Goal: Transaction & Acquisition: Purchase product/service

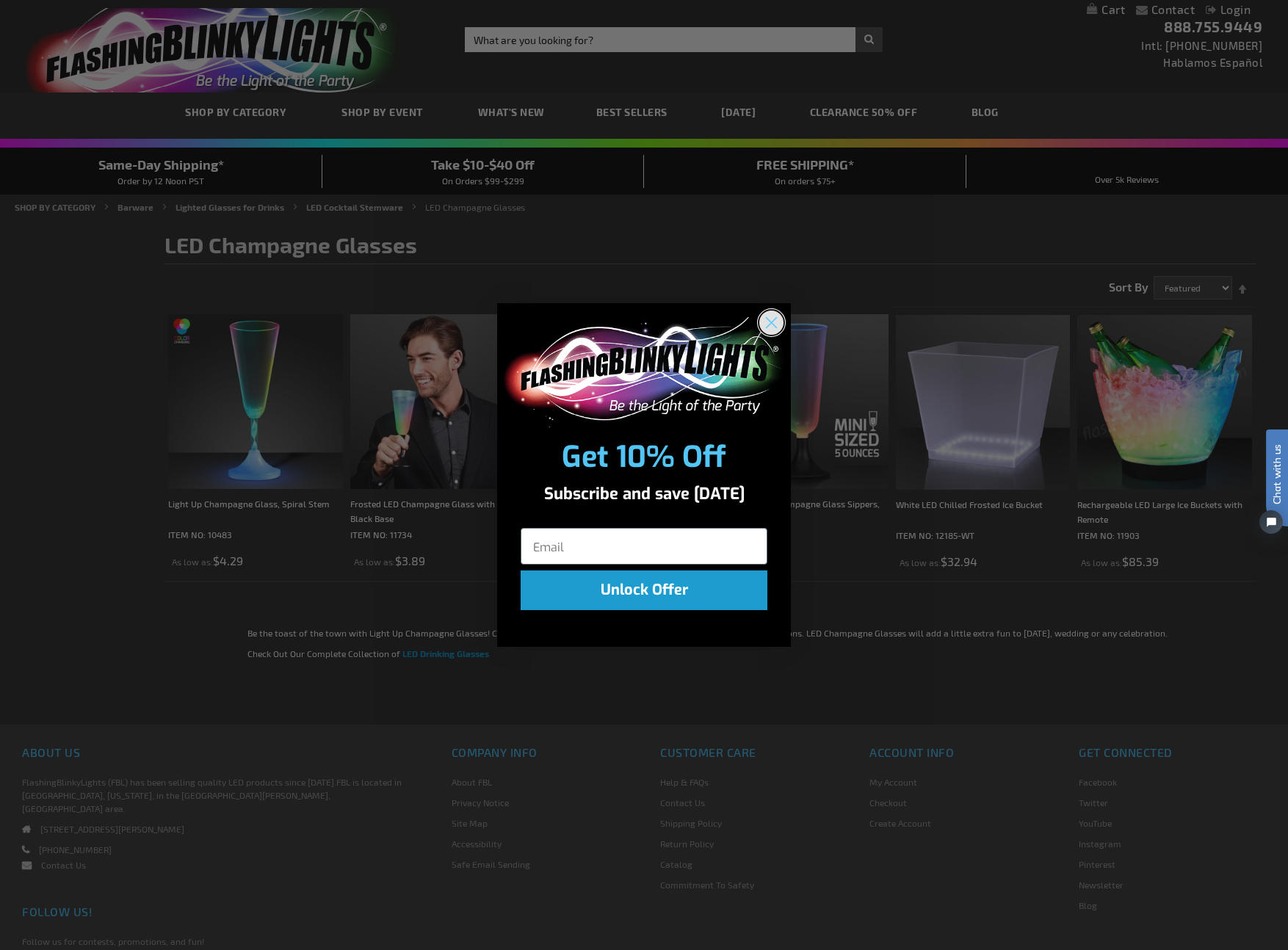
click at [779, 323] on circle "Close dialog" at bounding box center [771, 322] width 24 height 24
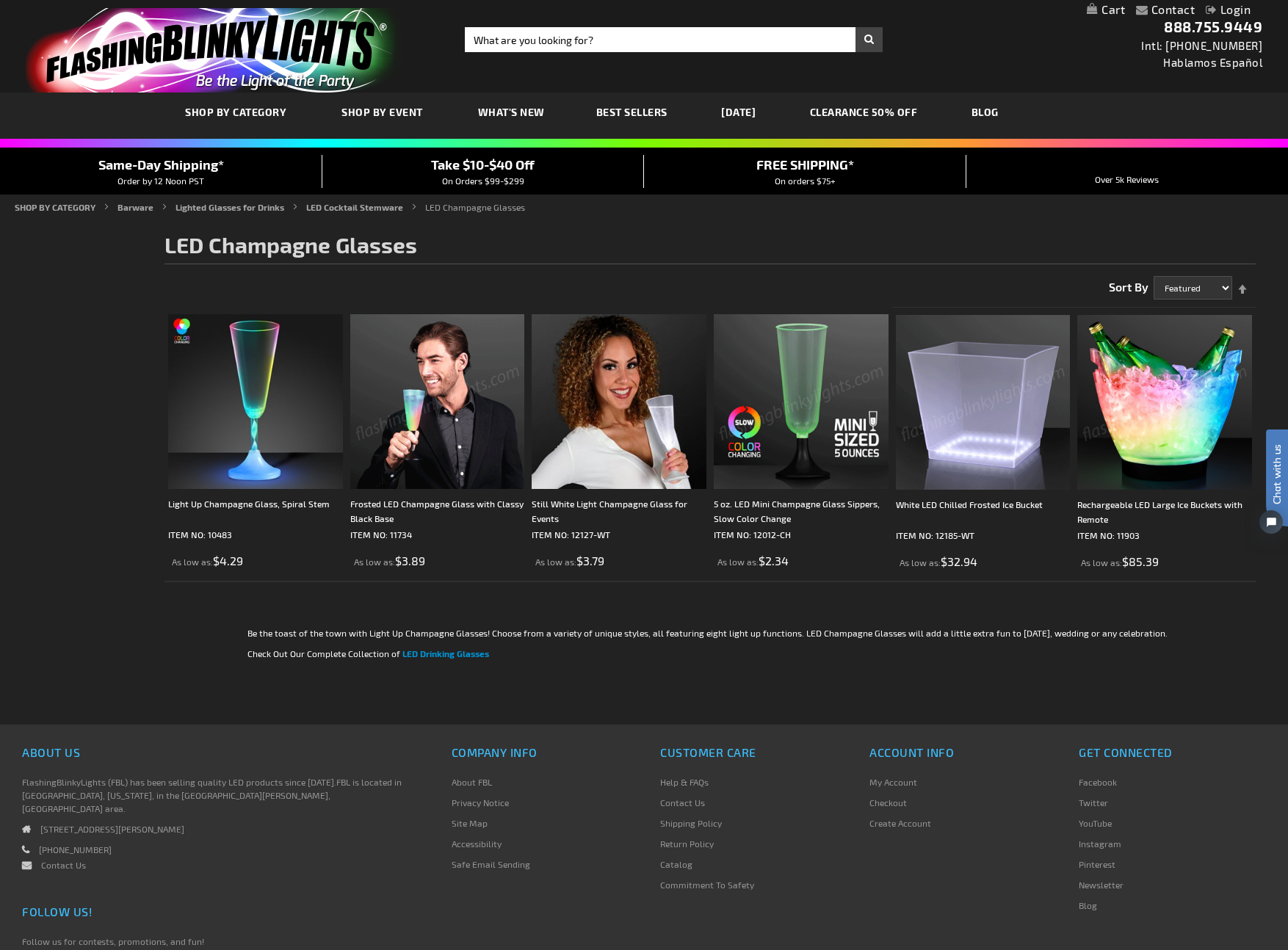
click at [460, 414] on img at bounding box center [437, 401] width 175 height 175
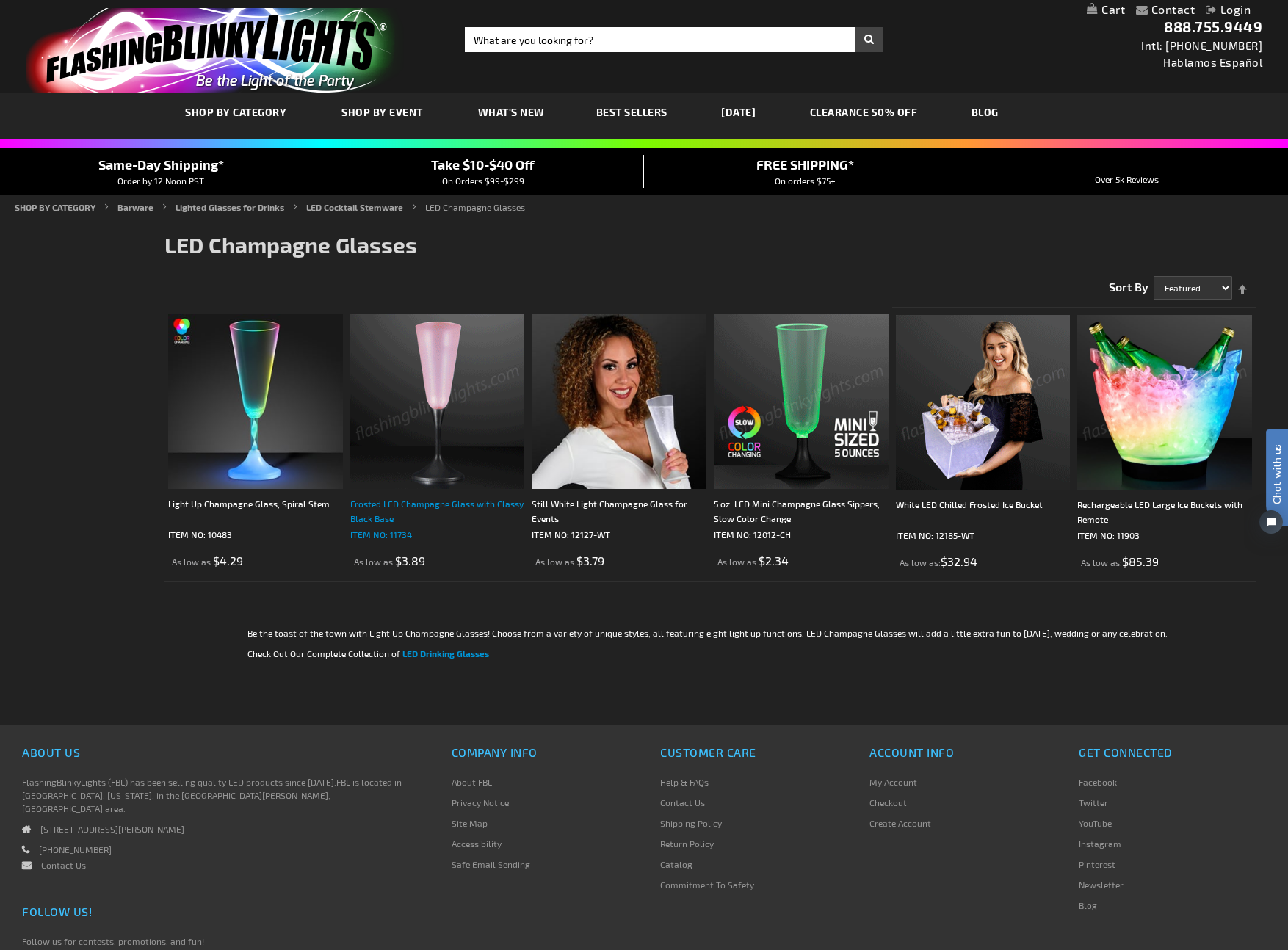
click at [440, 503] on div "Frosted LED Champagne Glass with Classy Black Base" at bounding box center [437, 511] width 175 height 29
click at [486, 407] on img at bounding box center [437, 401] width 175 height 175
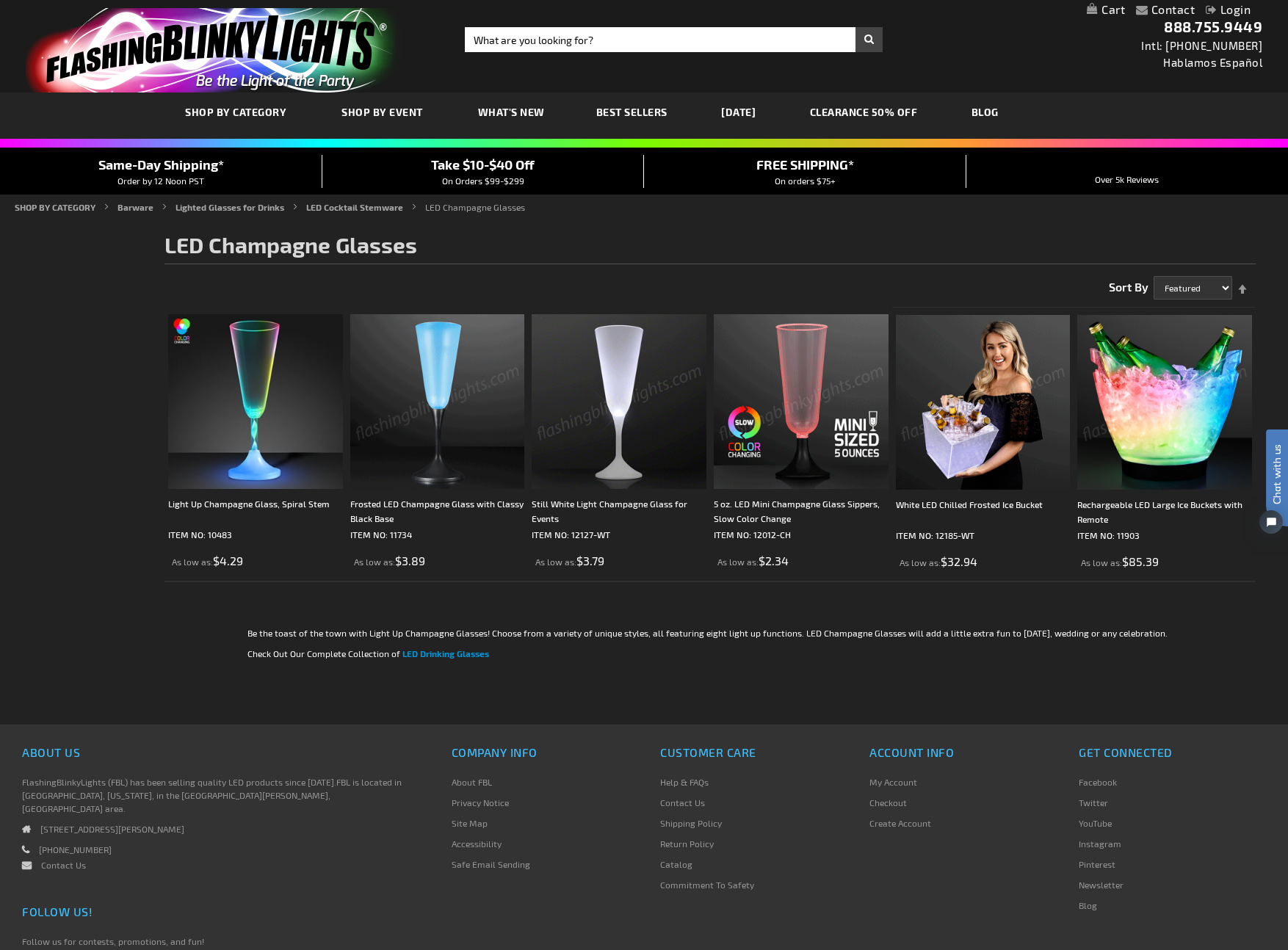
click at [405, 382] on img at bounding box center [437, 401] width 175 height 175
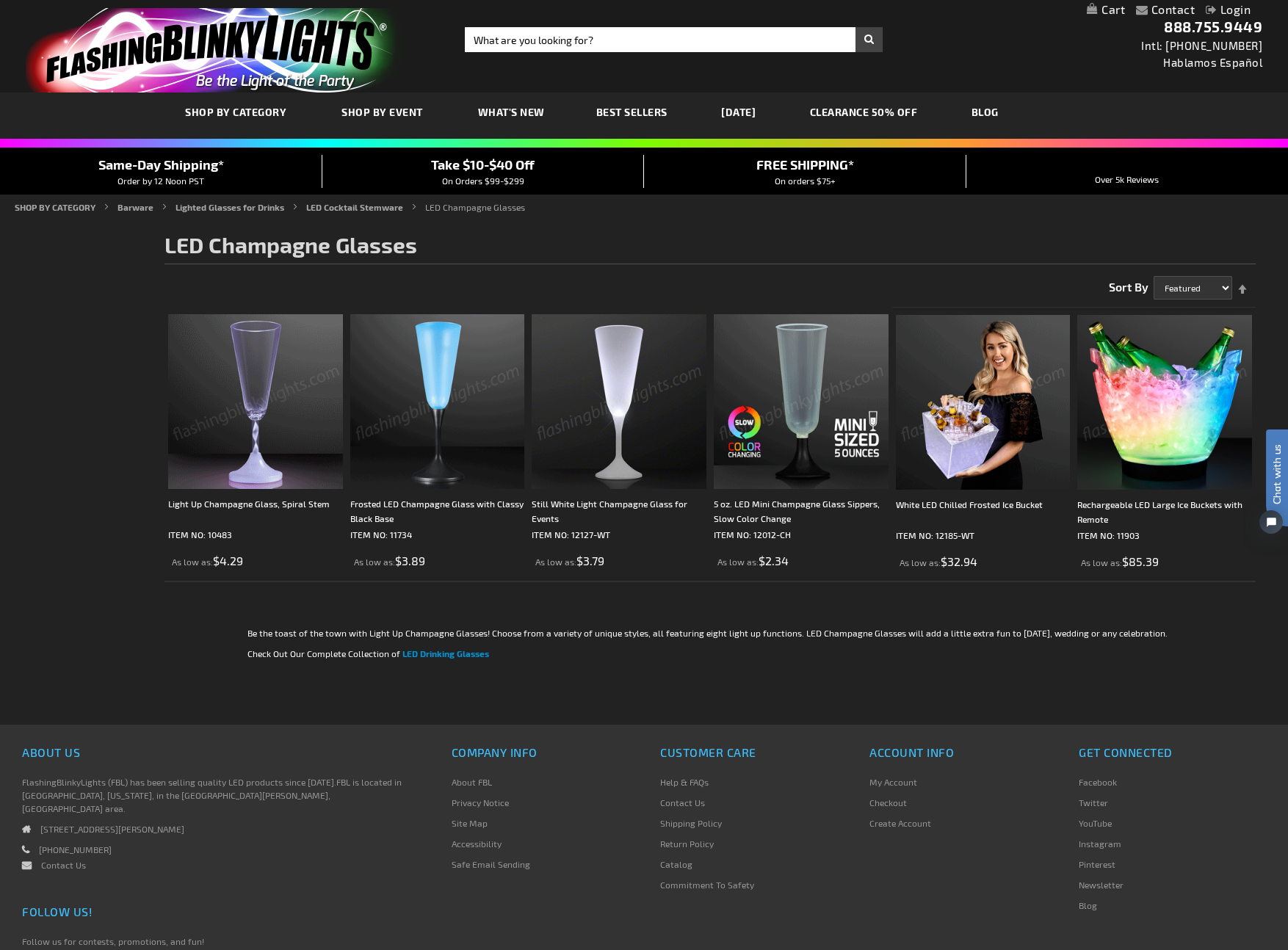
click at [259, 389] on img at bounding box center [255, 401] width 175 height 175
click at [251, 384] on img at bounding box center [255, 401] width 175 height 175
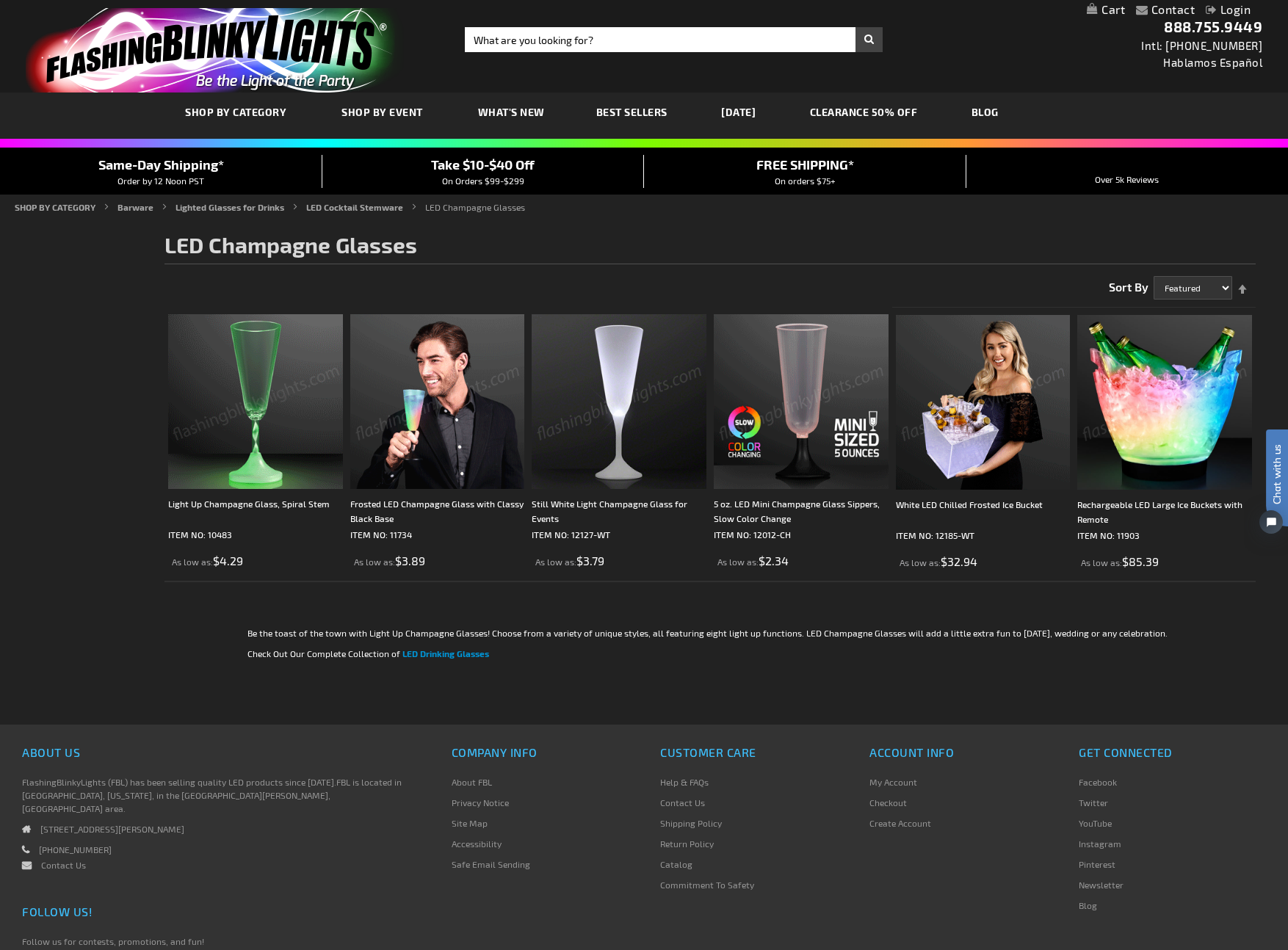
click at [245, 381] on img at bounding box center [255, 401] width 175 height 175
click at [245, 382] on img at bounding box center [255, 401] width 175 height 175
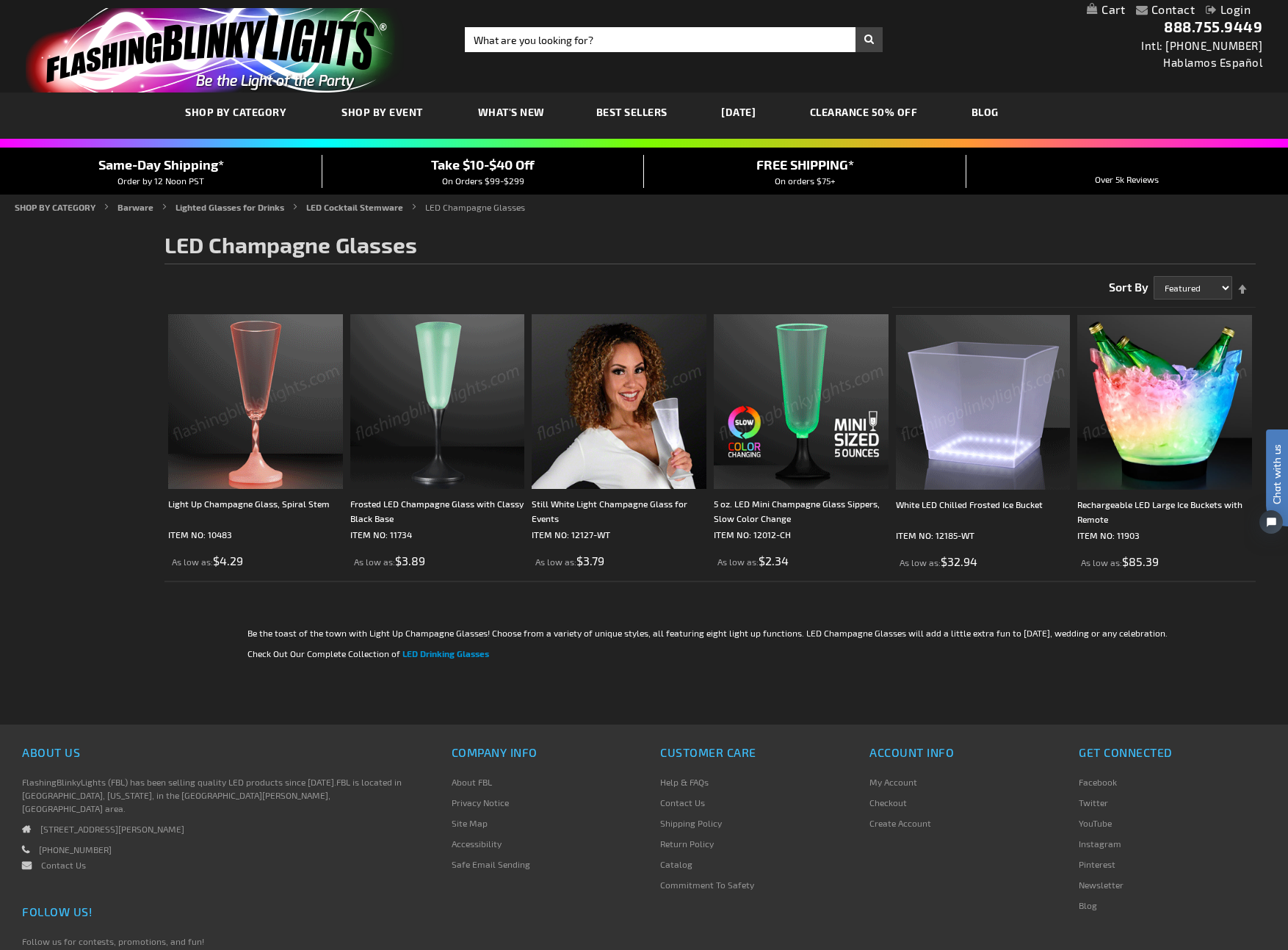
click at [245, 382] on img at bounding box center [255, 401] width 175 height 175
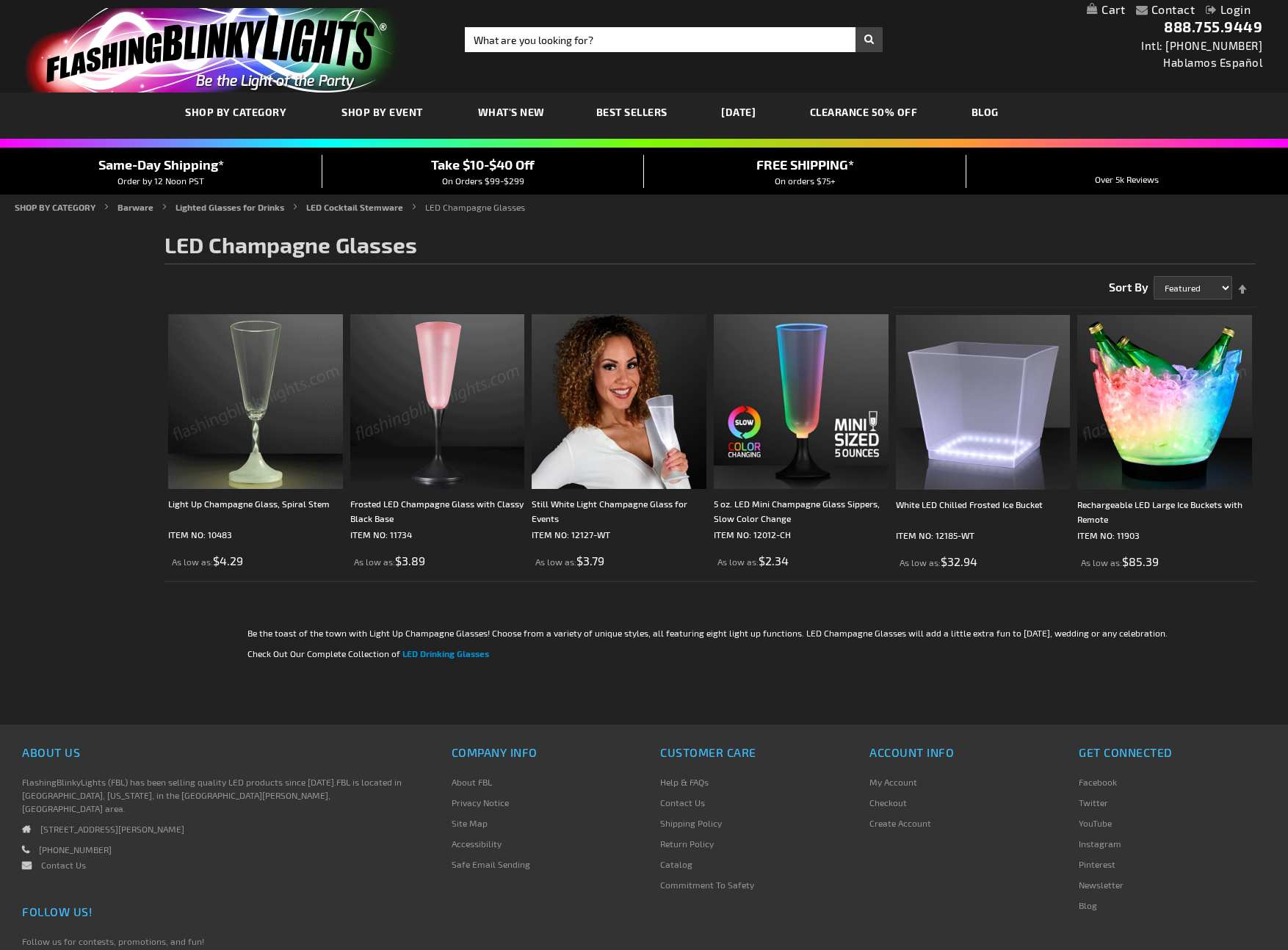
click at [466, 368] on img at bounding box center [437, 401] width 175 height 175
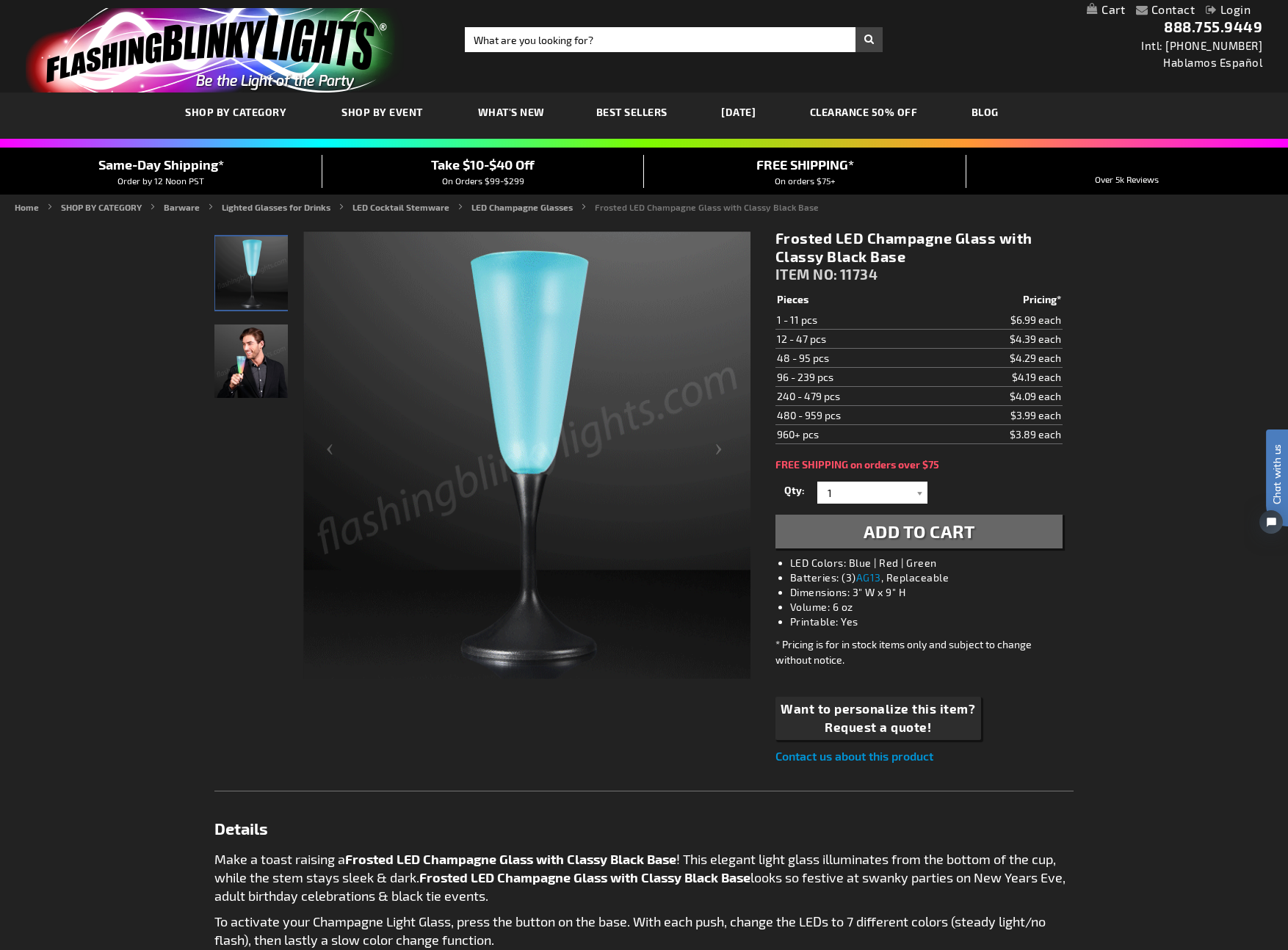
click at [250, 356] on img "Frosted LED Champagne Glass with Classy Black Base" at bounding box center [251, 361] width 74 height 74
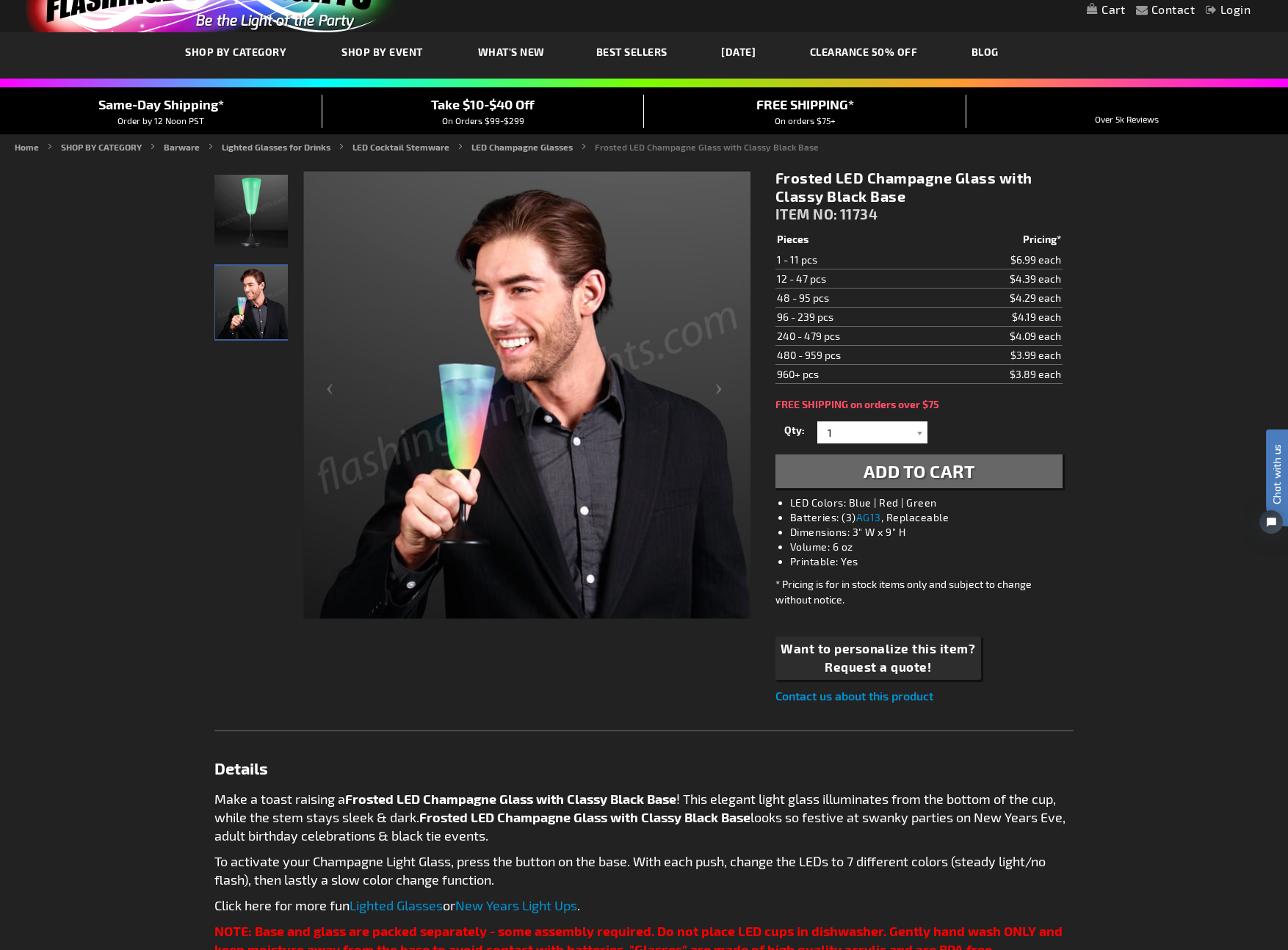
scroll to position [61, 0]
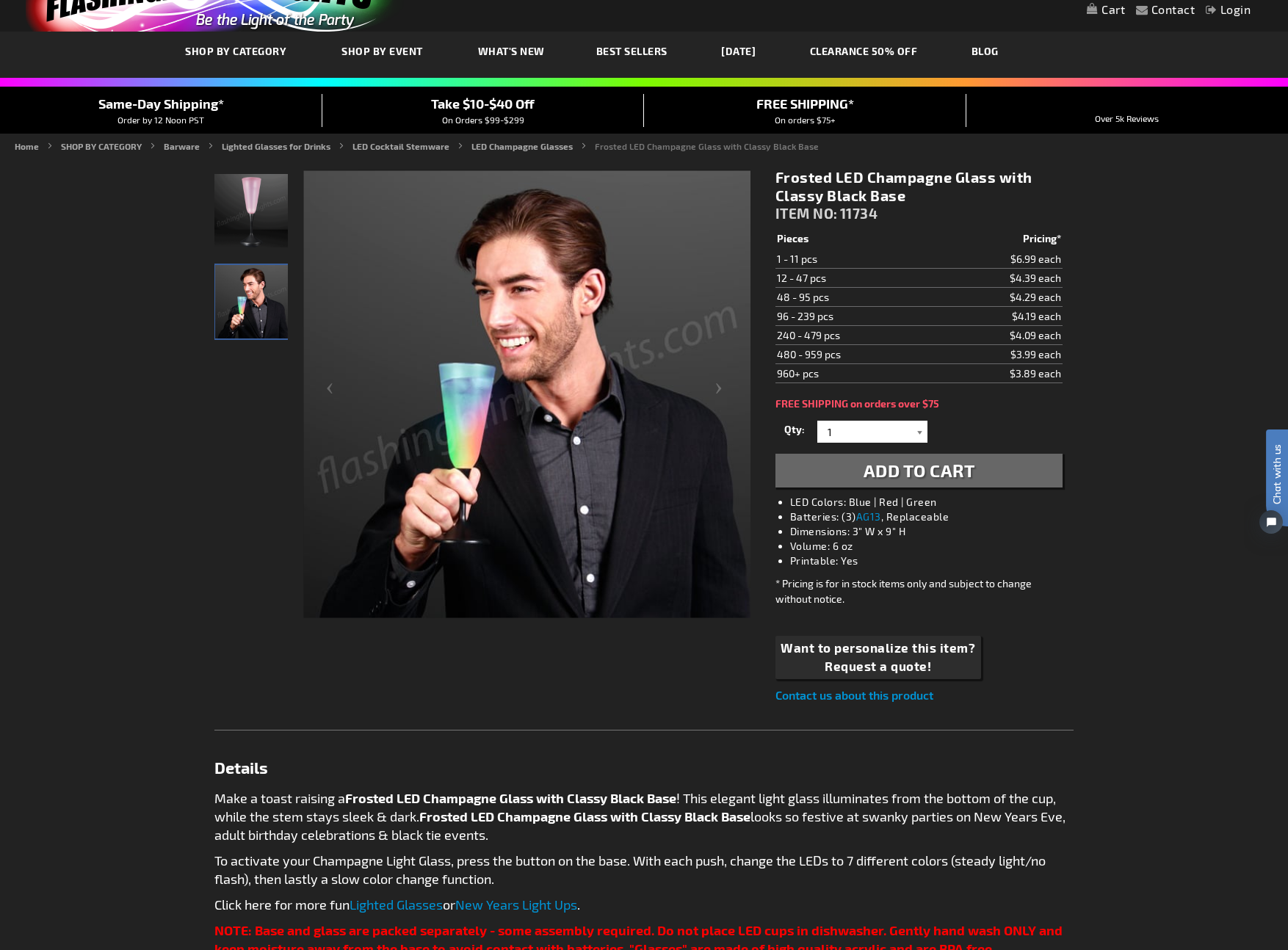
click at [920, 432] on div at bounding box center [920, 431] width 15 height 22
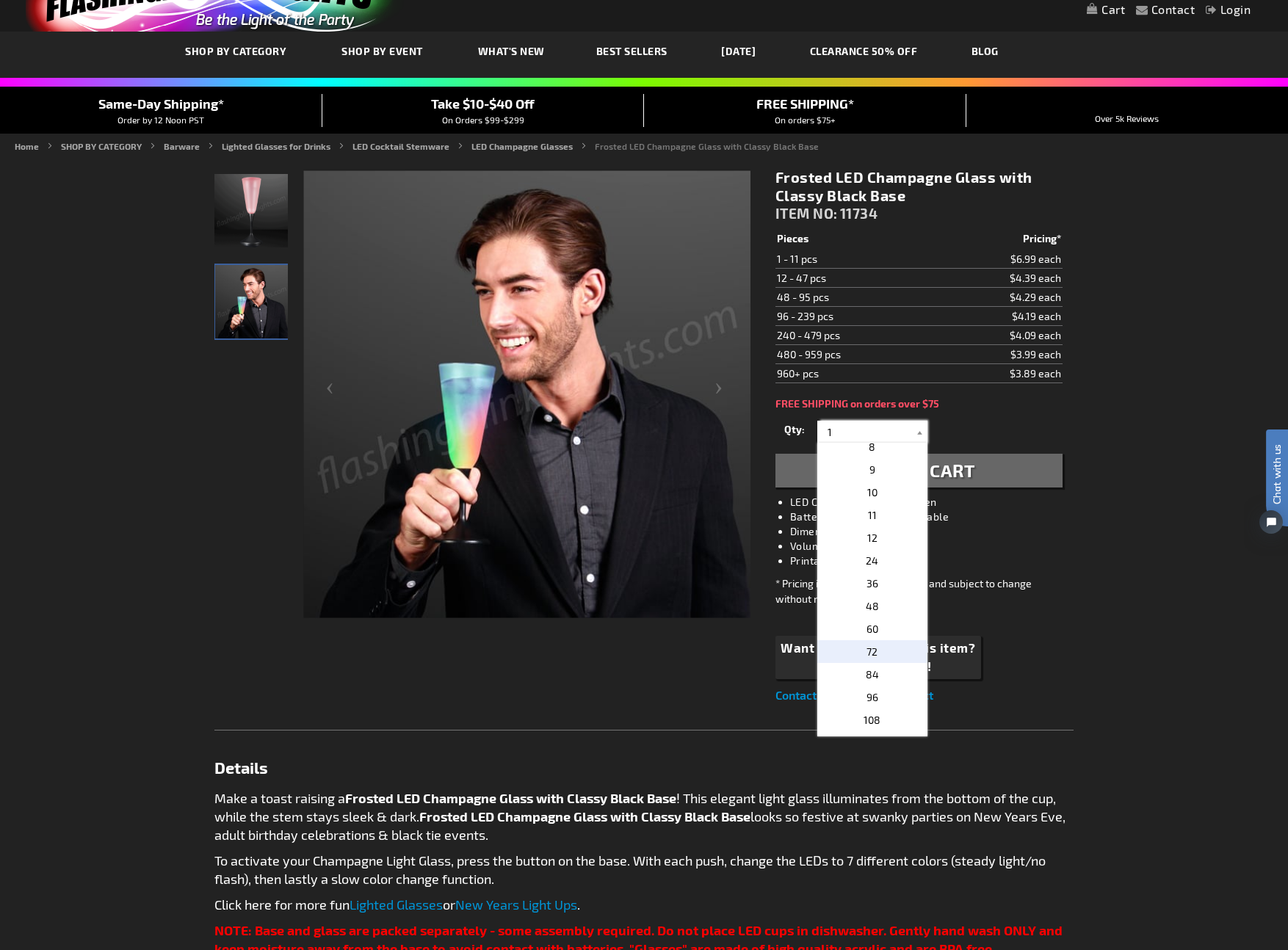
scroll to position [165, 0]
click at [879, 561] on p "24" at bounding box center [873, 562] width 110 height 23
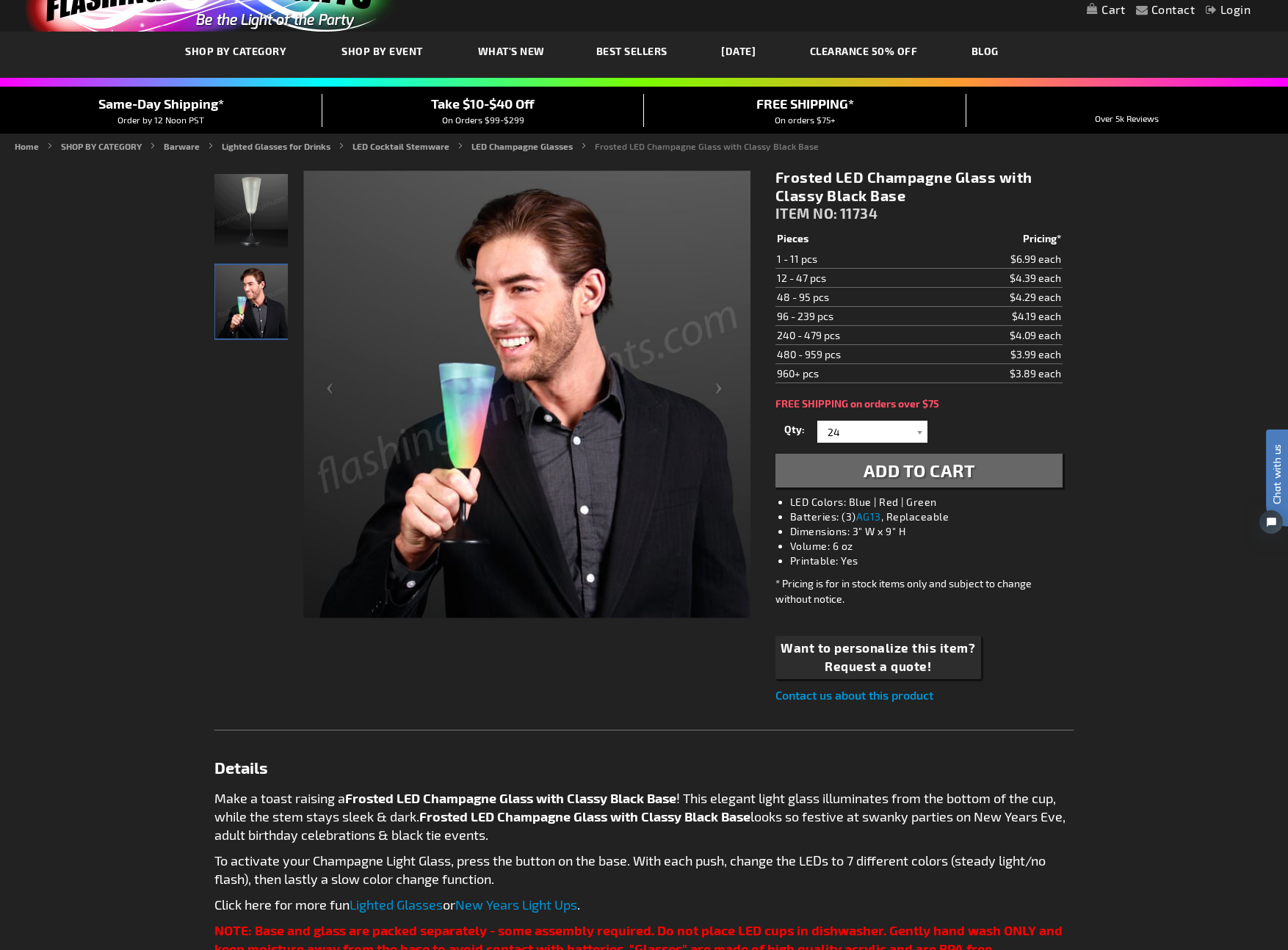
click at [1083, 408] on main "Checkout as a new customer Creating an account has many benefits: See order and…" at bounding box center [644, 745] width 881 height 1176
click at [914, 435] on div at bounding box center [920, 431] width 15 height 22
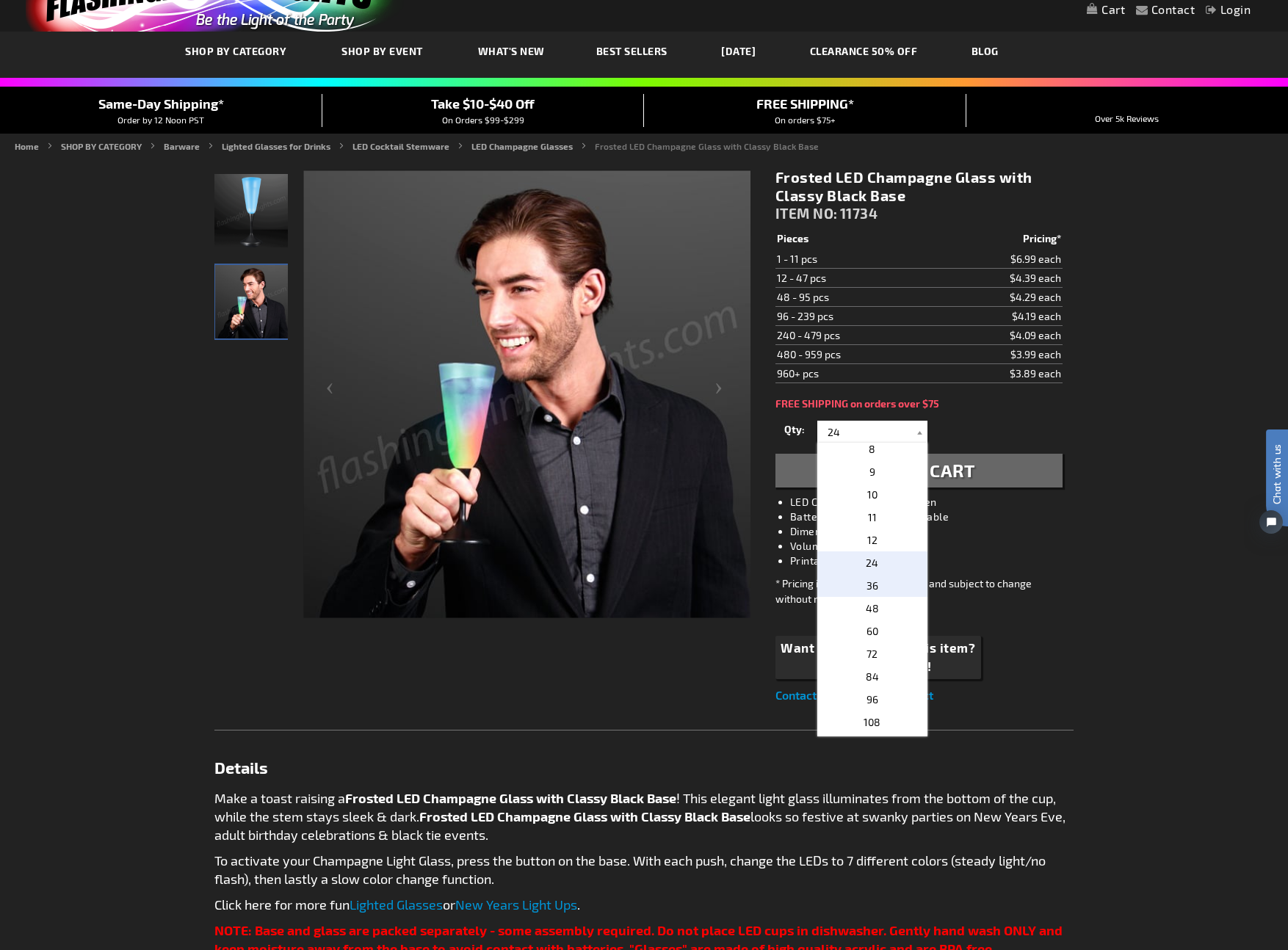
click at [873, 586] on span "36" at bounding box center [873, 585] width 12 height 13
type input "36"
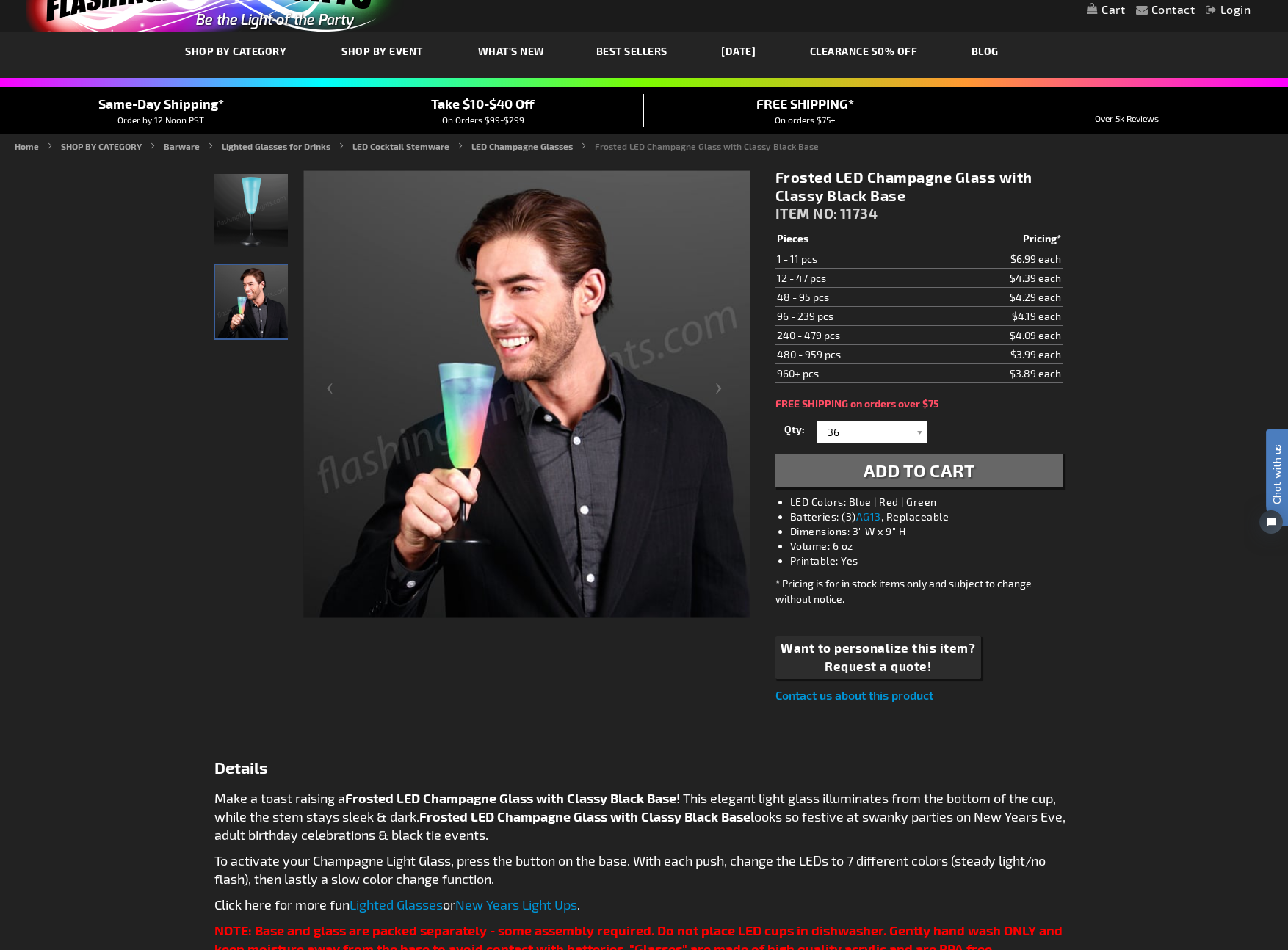
click at [987, 410] on div "Frosted LED Champagne Glass with Classy Black Base ITEM NO: 11734 $3.89 Pieces …" at bounding box center [919, 436] width 309 height 558
click at [987, 468] on button "Add to Cart" at bounding box center [919, 470] width 287 height 33
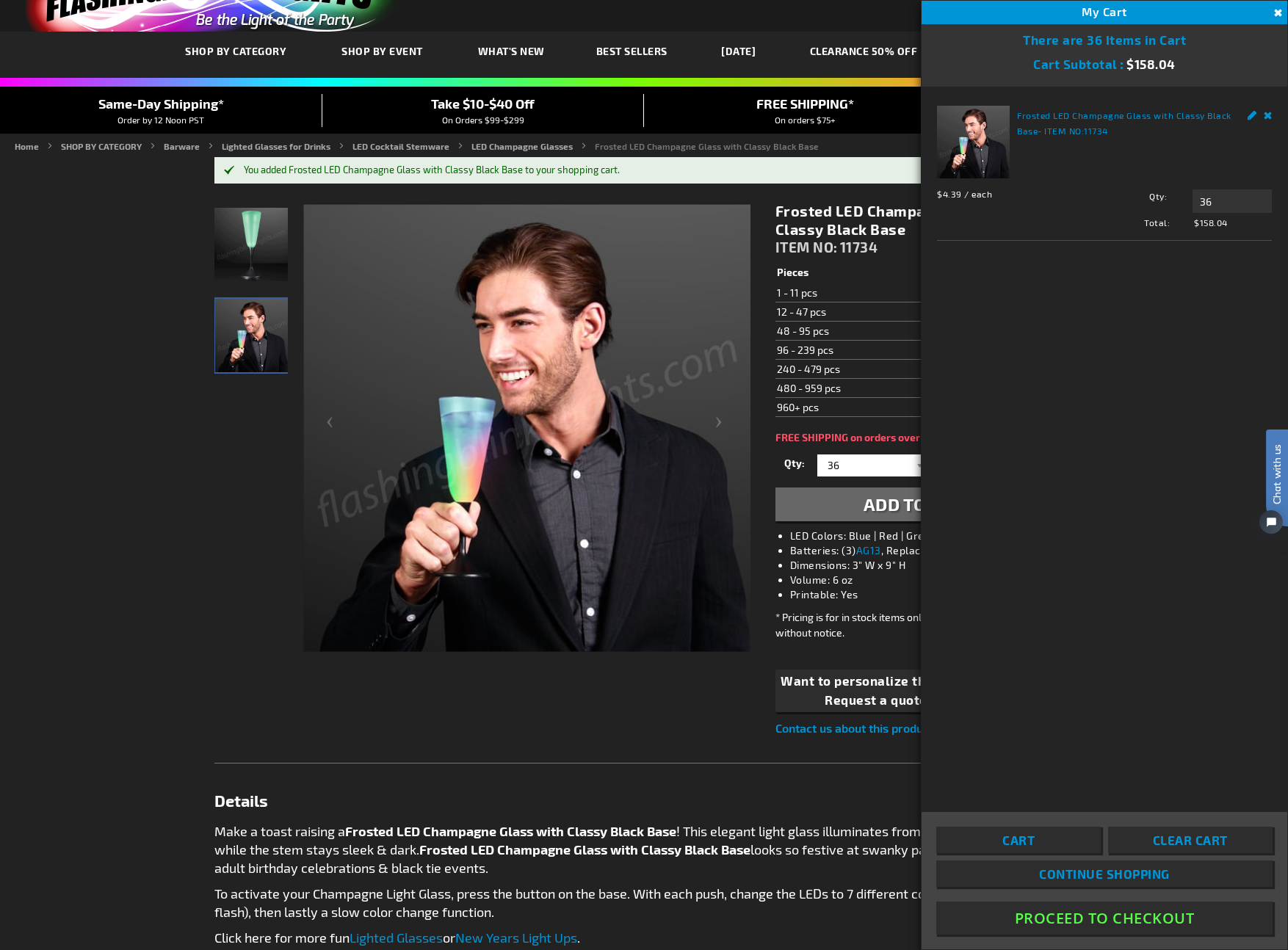
click at [1279, 12] on button "Close" at bounding box center [1275, 13] width 16 height 16
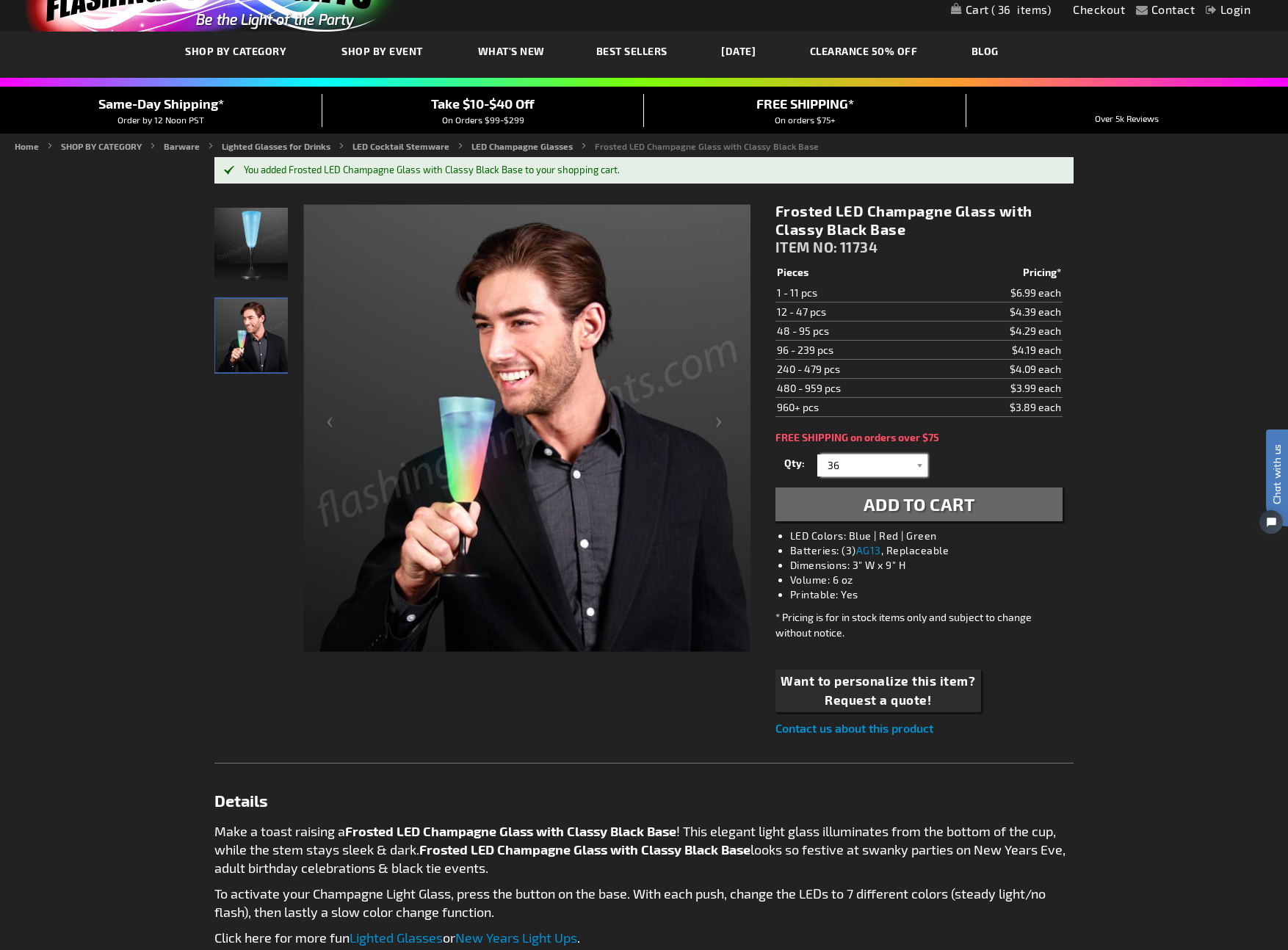
click at [904, 459] on input "36" at bounding box center [873, 465] width 106 height 22
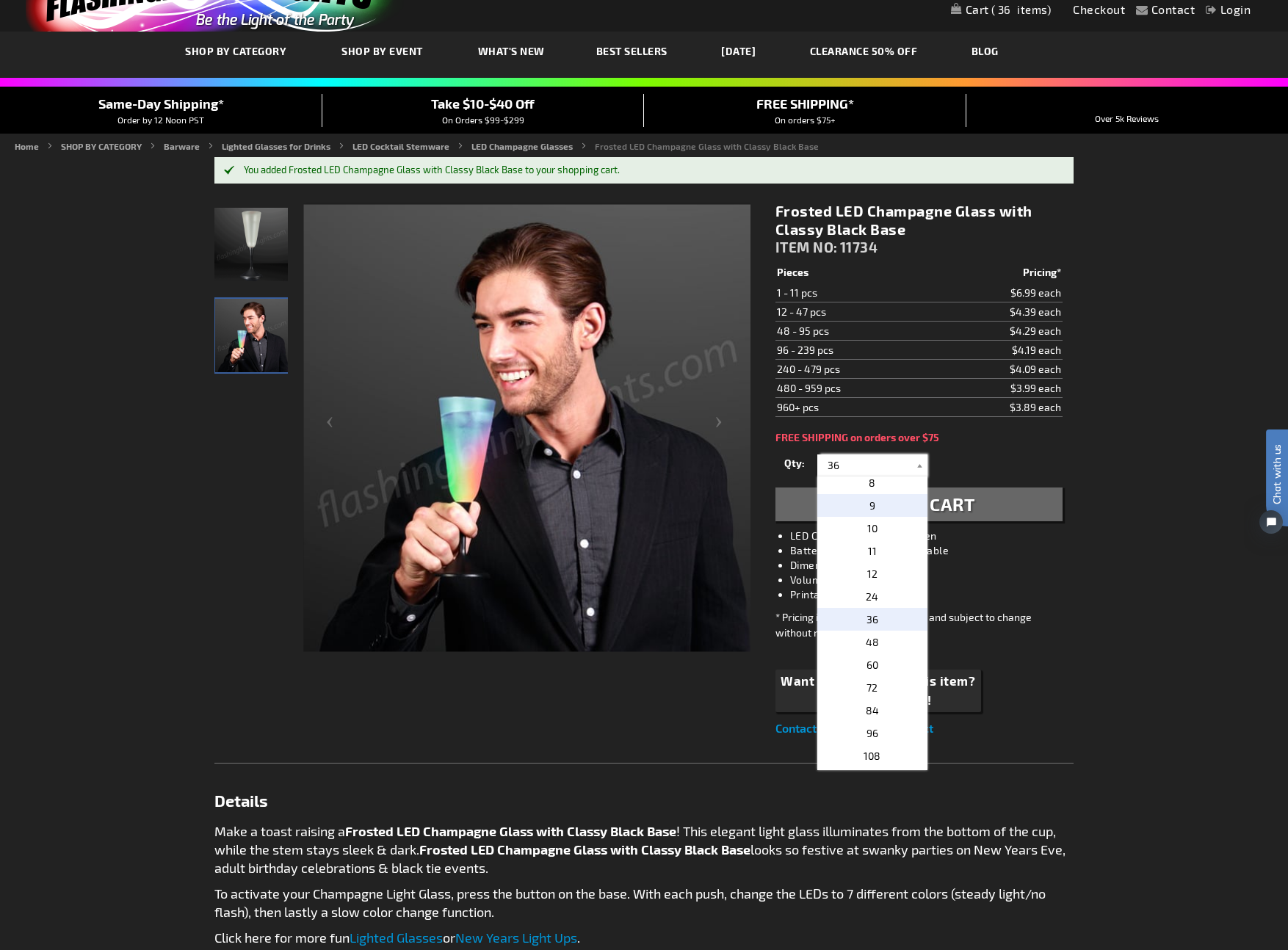
scroll to position [0, 0]
click at [878, 601] on p "6" at bounding box center [873, 601] width 110 height 23
type input "6"
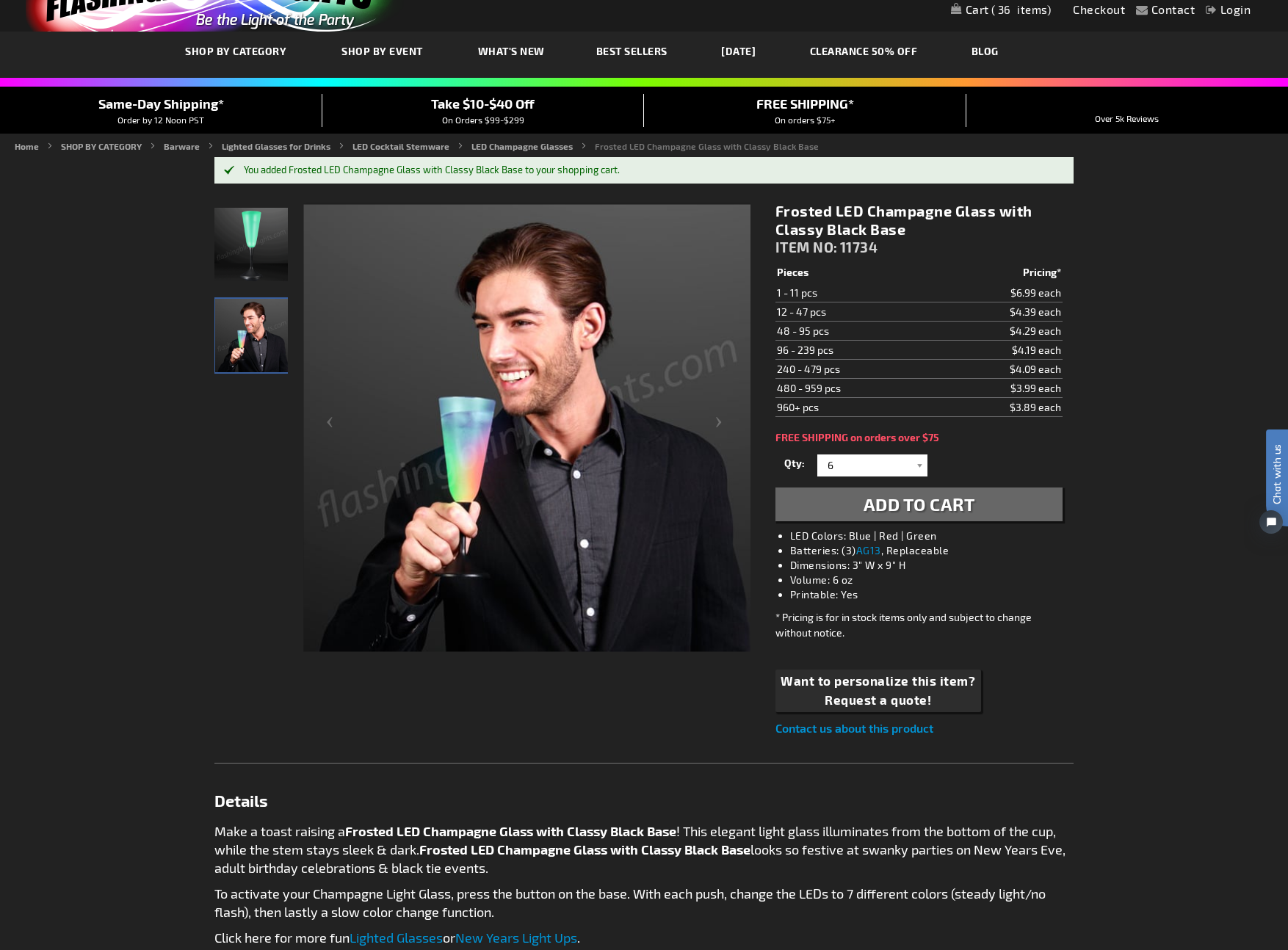
click at [1000, 8] on span "36" at bounding box center [1021, 10] width 60 height 13
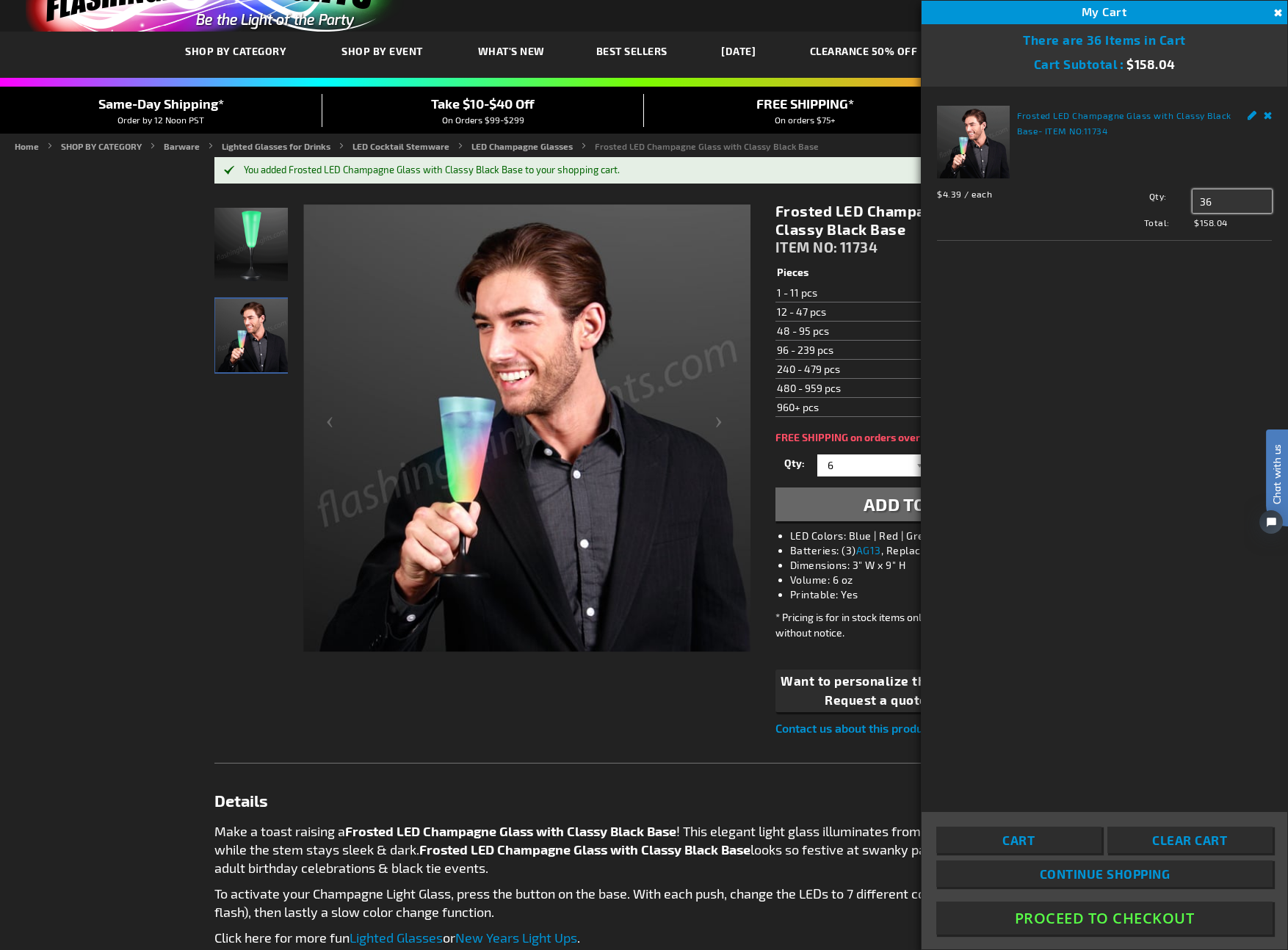
drag, startPoint x: 1220, startPoint y: 201, endPoint x: 1101, endPoint y: 178, distance: 121.2
click at [1101, 178] on div "Frosted LED Champagne Glass with Classy Black Base - ITEM NO: 11734 $4.39 / eac…" at bounding box center [1104, 167] width 335 height 124
type input "6"
click at [1237, 228] on span "Update" at bounding box center [1224, 229] width 34 height 10
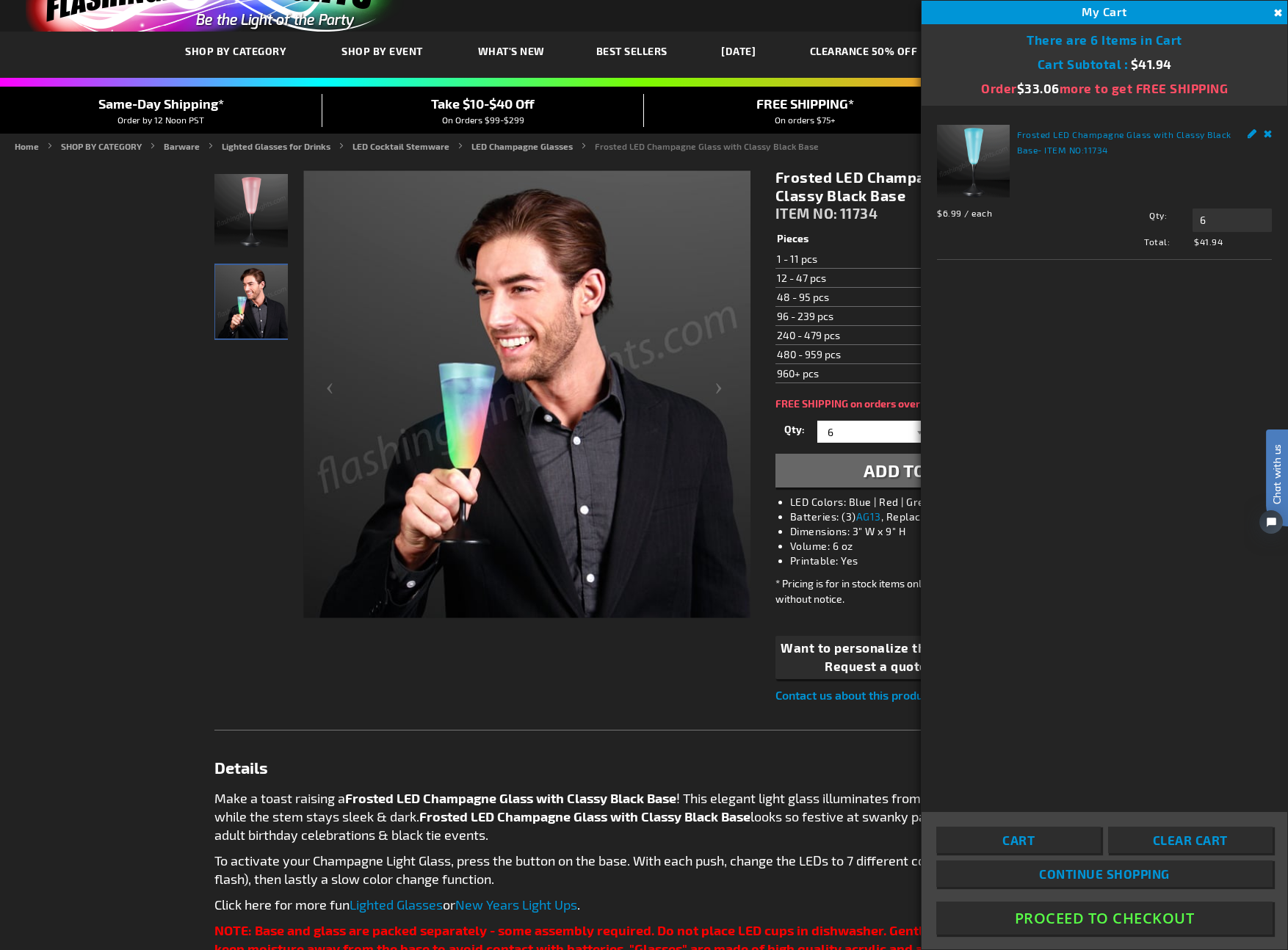
click at [1182, 363] on div "Frosted LED Champagne Glass with Classy Black Base - ITEM NO: 11734 $6.99 / eac…" at bounding box center [1103, 458] width 365 height 705
click at [848, 213] on span "11734" at bounding box center [859, 213] width 38 height 17
